Goal: Information Seeking & Learning: Learn about a topic

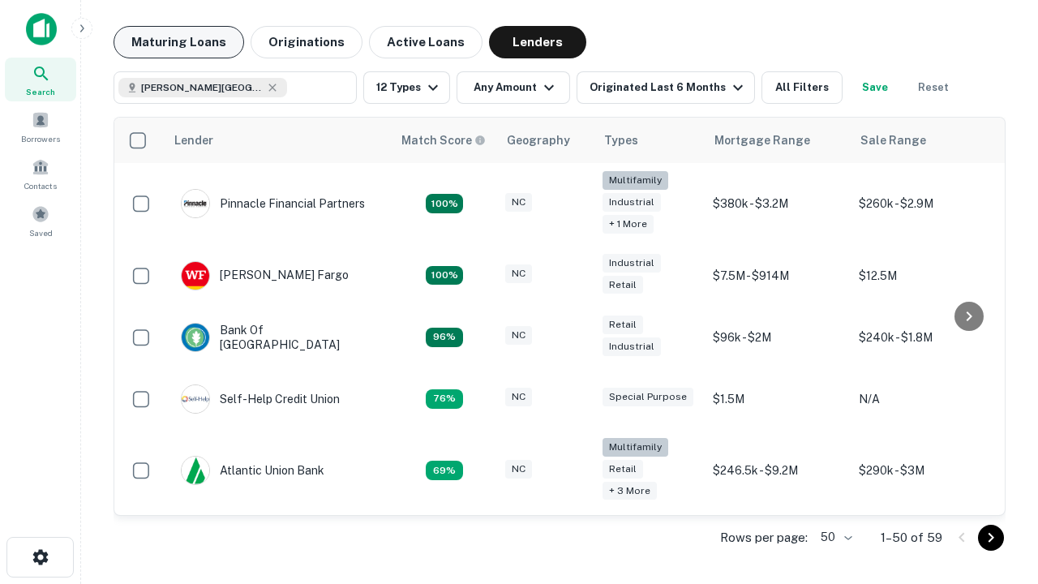
click at [178, 42] on button "Maturing Loans" at bounding box center [178, 42] width 131 height 32
